Goal: Task Accomplishment & Management: Use online tool/utility

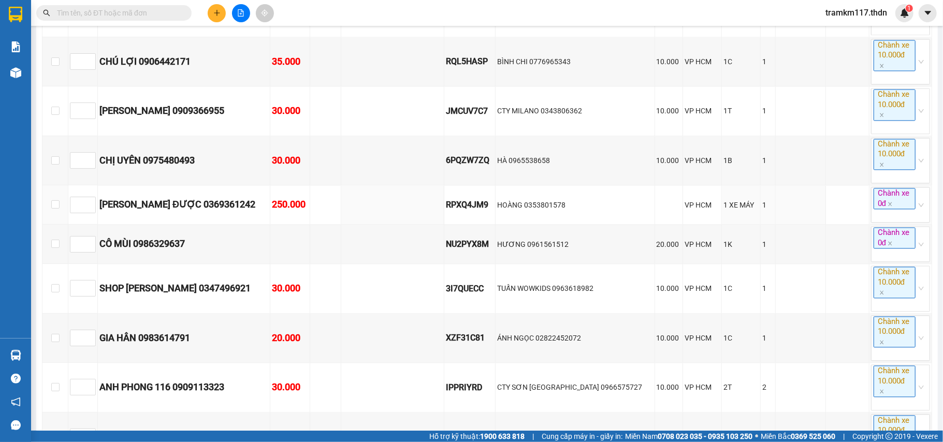
scroll to position [1656, 0]
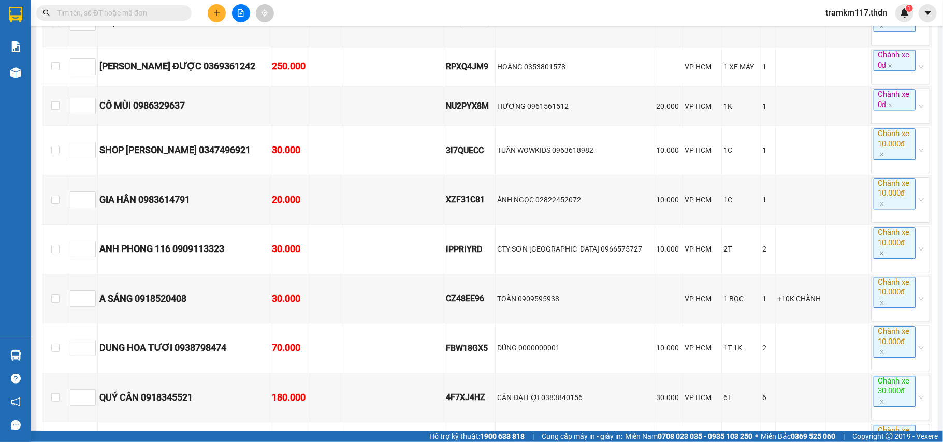
click at [123, 17] on input "text" at bounding box center [118, 12] width 122 height 11
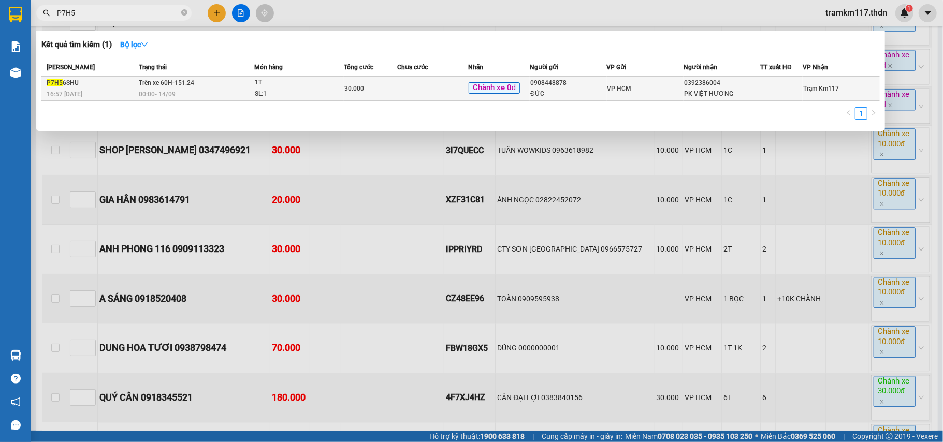
type input "P7H5"
click at [351, 86] on span "30.000" at bounding box center [354, 88] width 20 height 7
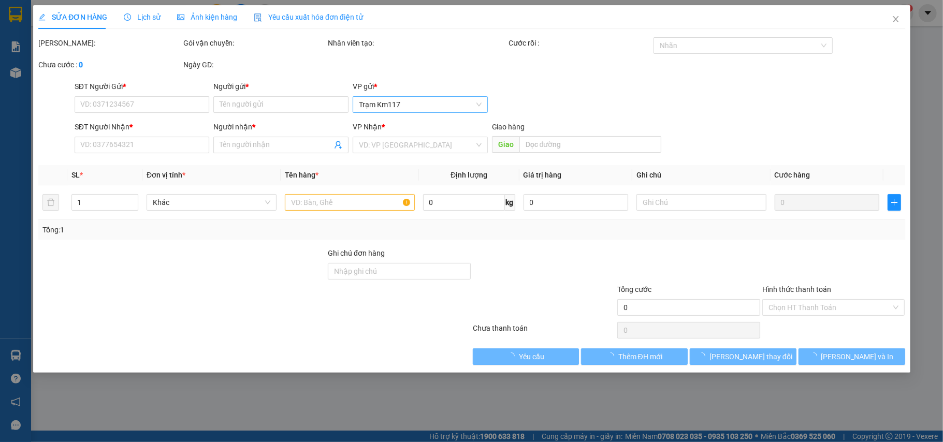
type input "0908448878"
type input "ĐỨC"
type input "0392386004"
type input "PK VIỆT HƯƠNG"
type input "30.000"
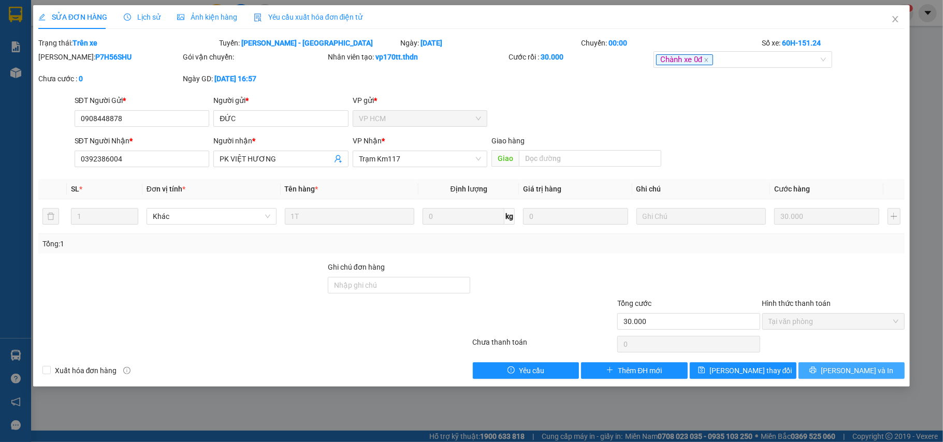
click at [849, 375] on span "[PERSON_NAME] và In" at bounding box center [856, 370] width 72 height 11
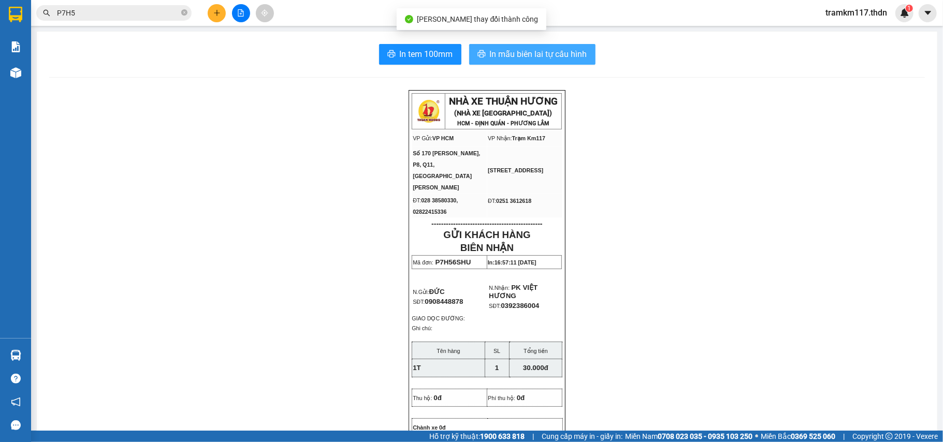
click at [522, 55] on span "In mẫu biên lai tự cấu hình" at bounding box center [538, 54] width 97 height 13
